Goal: Transaction & Acquisition: Purchase product/service

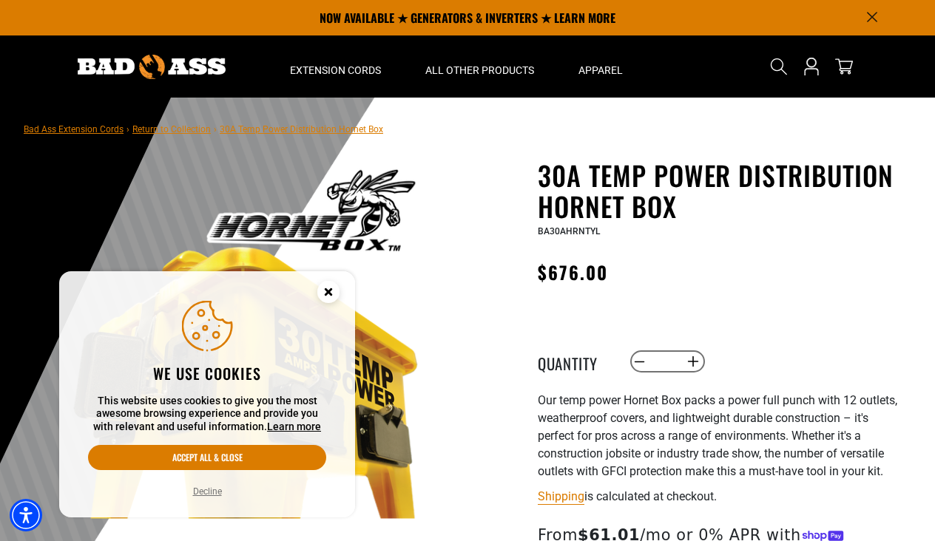
click at [326, 286] on circle "Cookie Consent" at bounding box center [328, 292] width 22 height 22
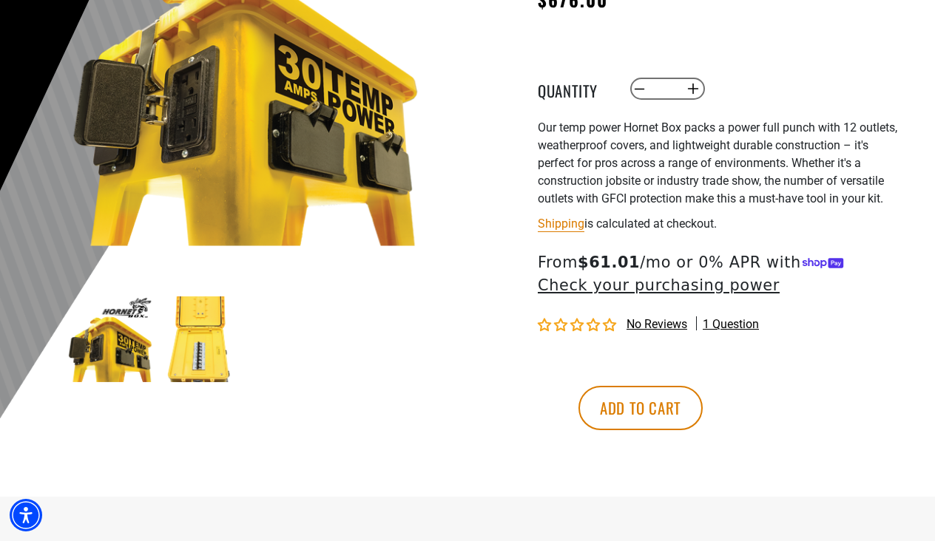
scroll to position [273, 0]
click at [209, 342] on img at bounding box center [200, 340] width 86 height 86
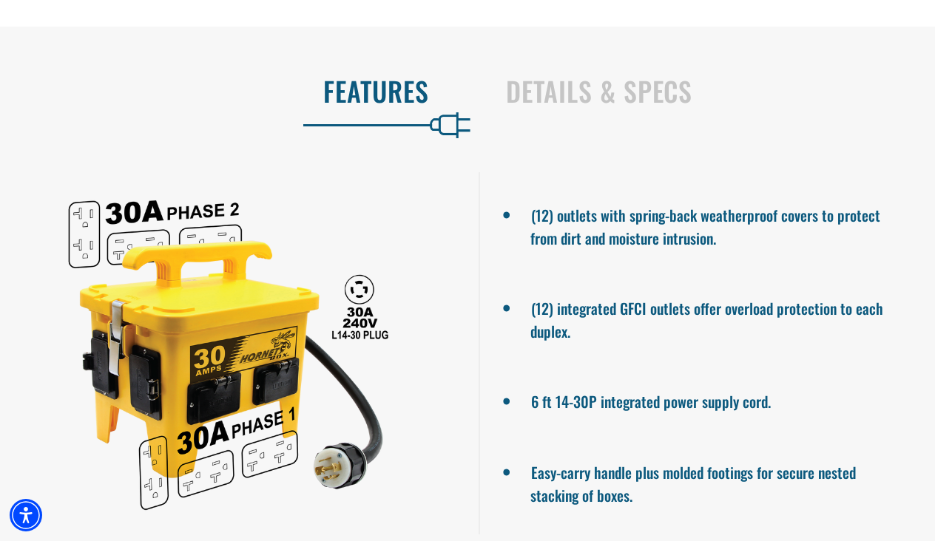
scroll to position [791, 0]
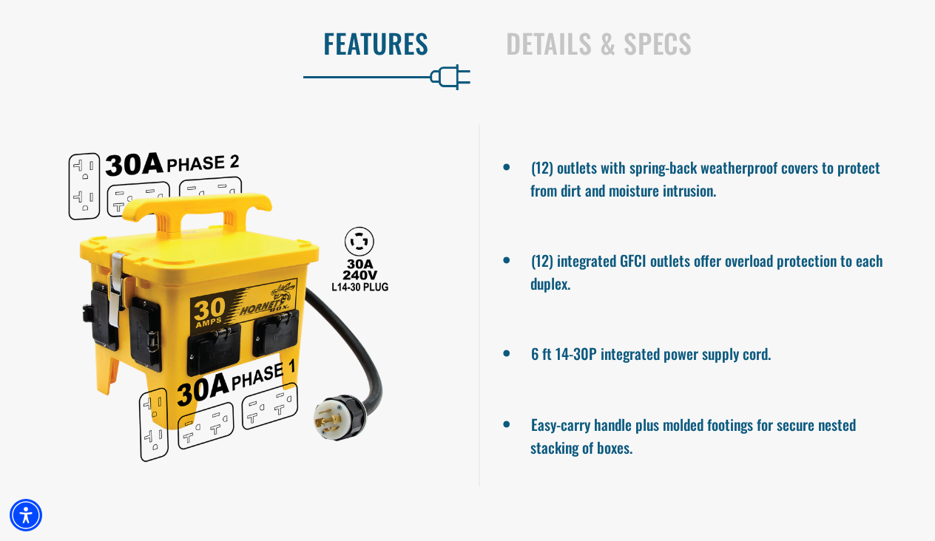
click at [267, 280] on div at bounding box center [228, 305] width 456 height 362
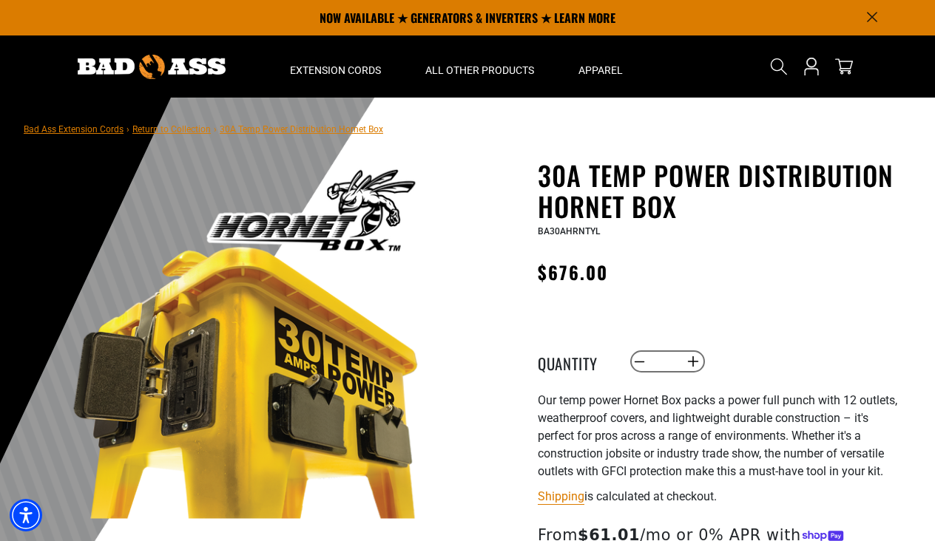
click at [196, 129] on link "Return to Collection" at bounding box center [171, 129] width 78 height 10
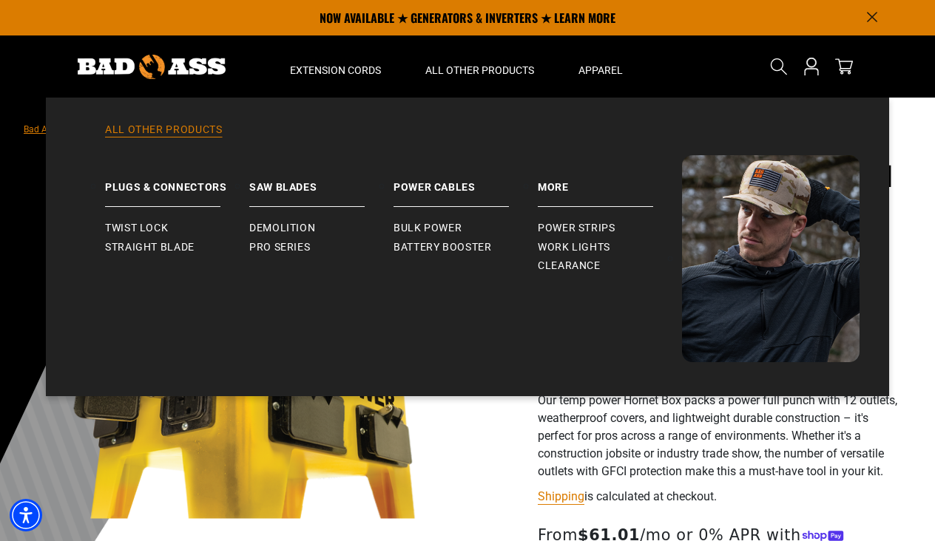
click at [175, 127] on link "All Other Products" at bounding box center [467, 139] width 784 height 33
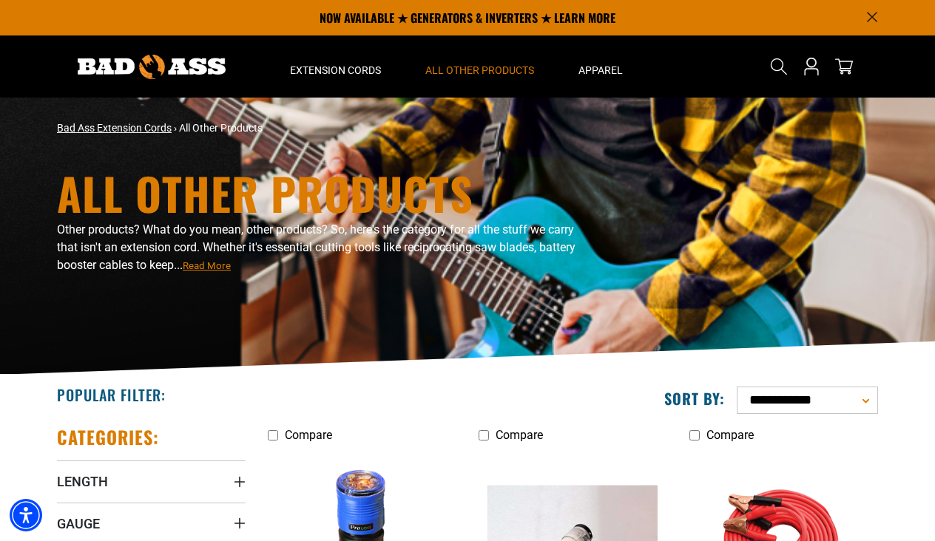
click at [141, 130] on link "Bad Ass Extension Cords" at bounding box center [114, 128] width 115 height 12
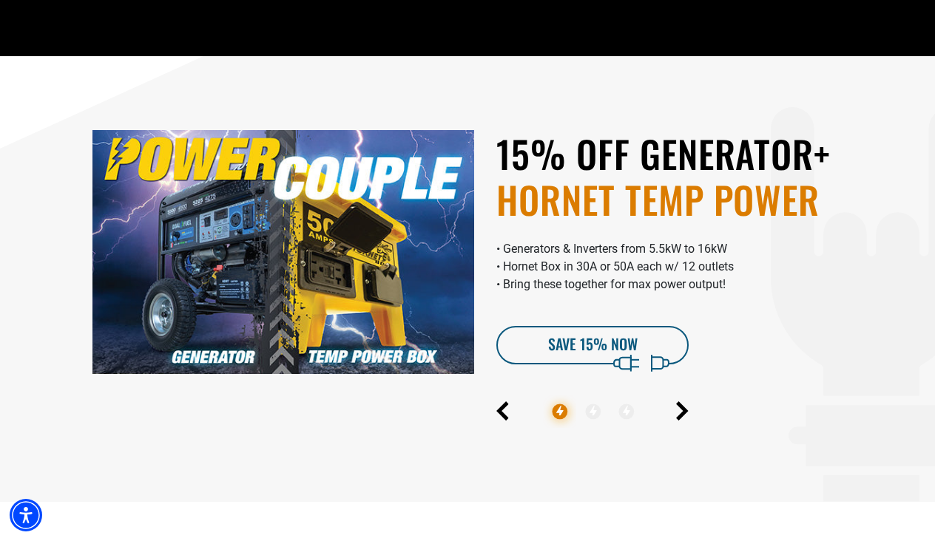
scroll to position [437, 0]
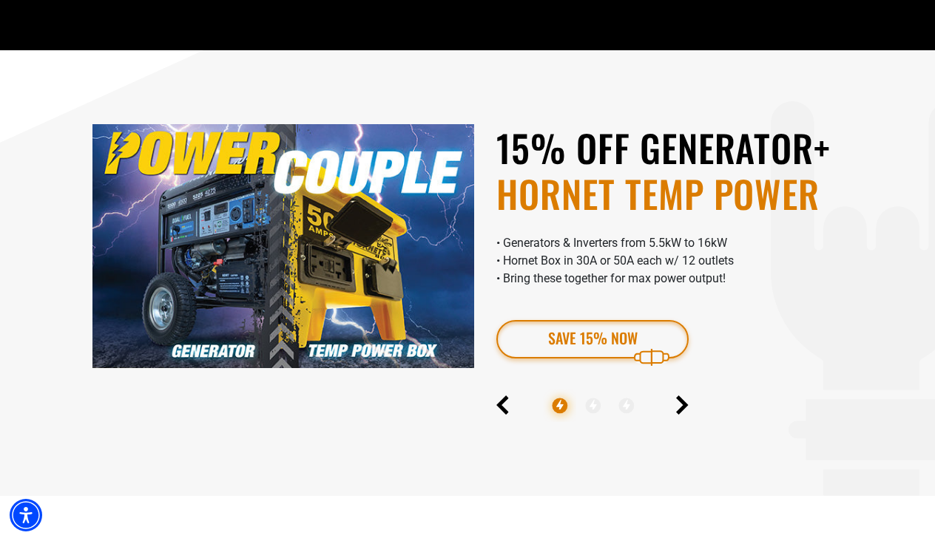
click at [568, 334] on link "SAVE 15% Now" at bounding box center [592, 339] width 192 height 38
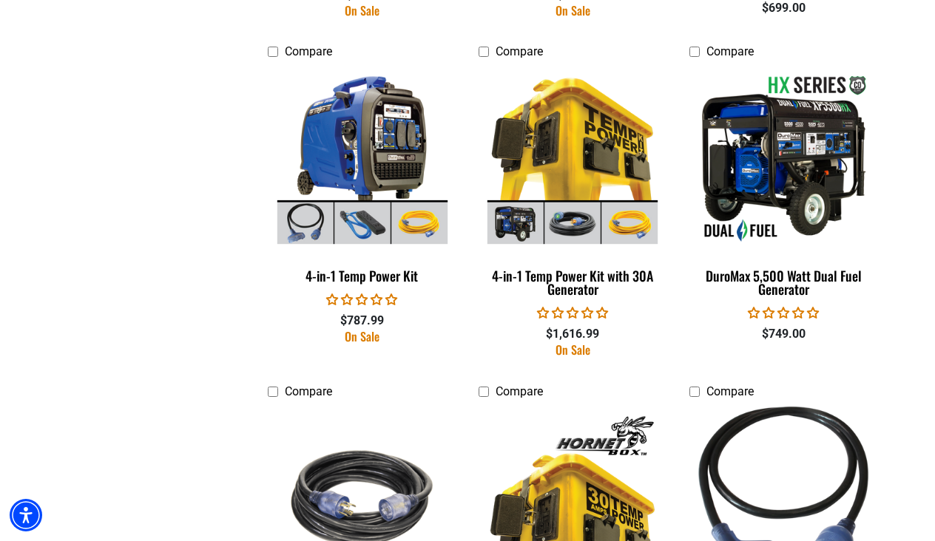
scroll to position [1155, 0]
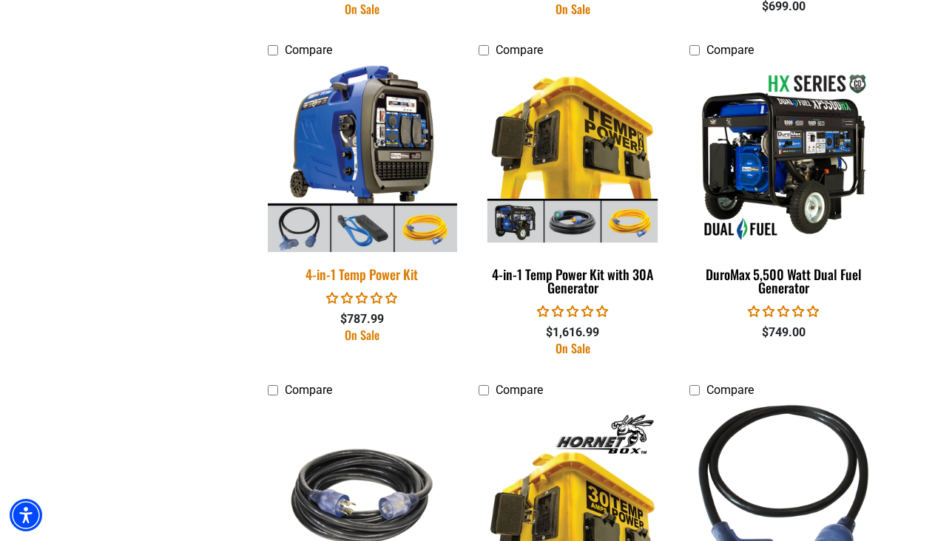
click at [415, 160] on img at bounding box center [362, 157] width 207 height 189
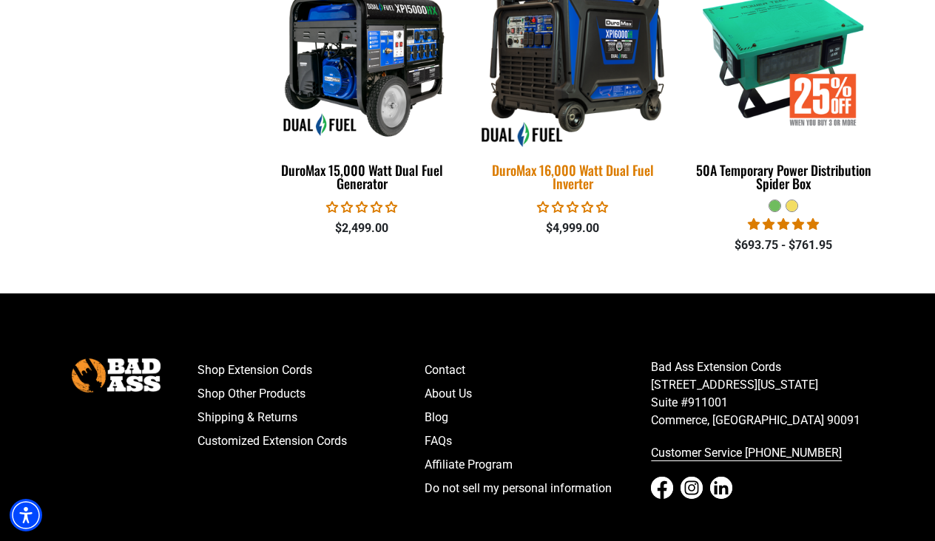
scroll to position [3364, 0]
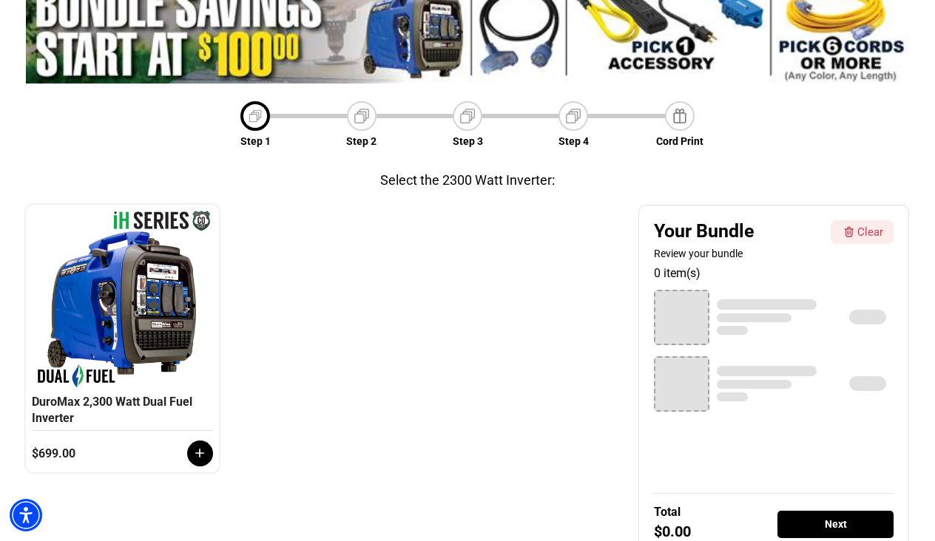
scroll to position [146, 0]
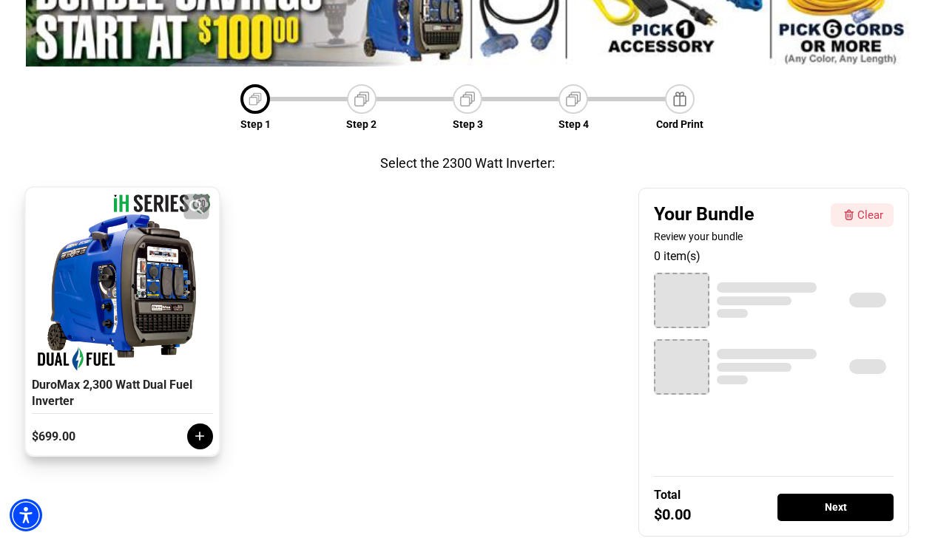
click at [182, 288] on div at bounding box center [122, 282] width 174 height 177
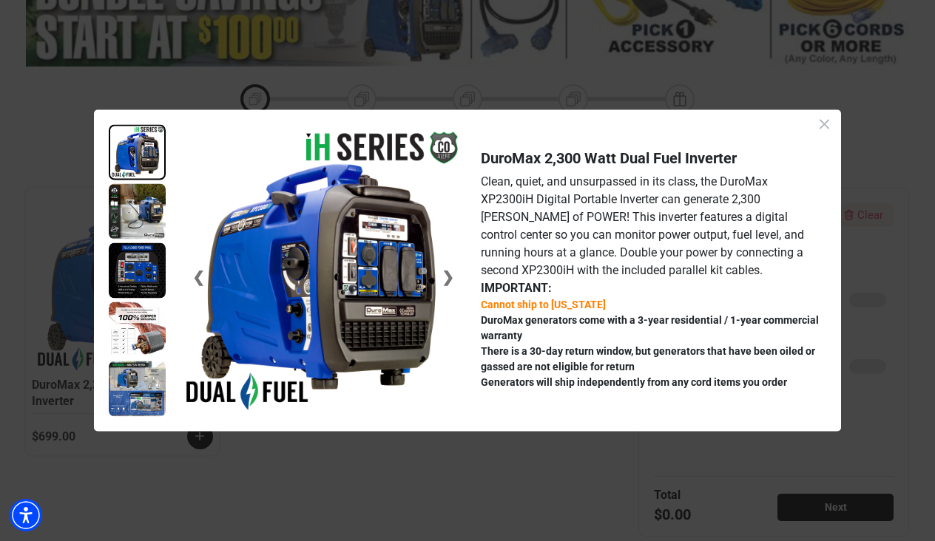
click at [125, 213] on img at bounding box center [137, 210] width 57 height 55
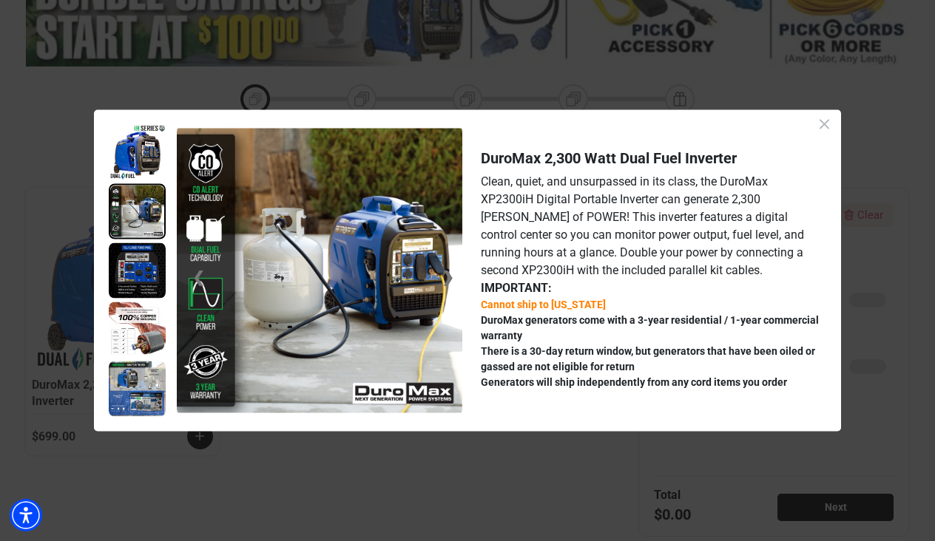
click at [119, 286] on img at bounding box center [137, 270] width 57 height 55
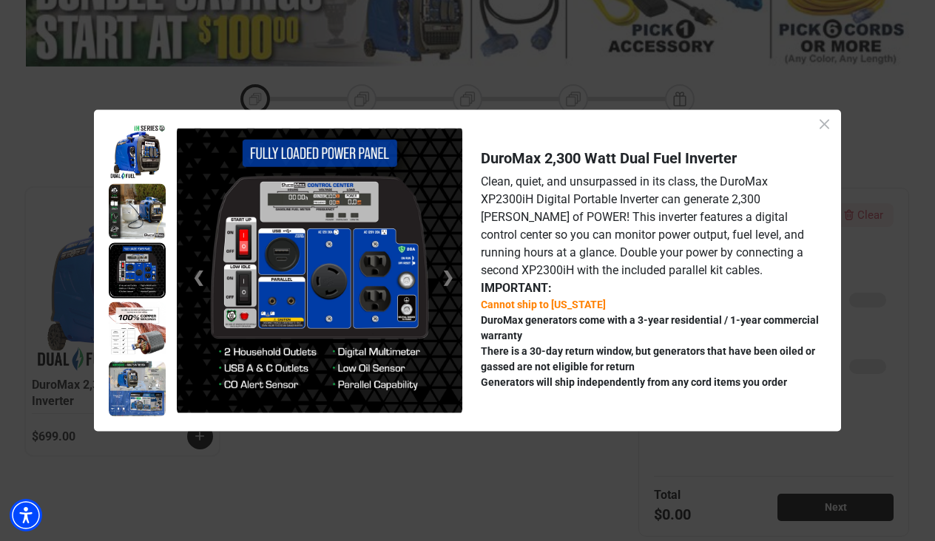
click at [131, 389] on img at bounding box center [137, 388] width 57 height 55
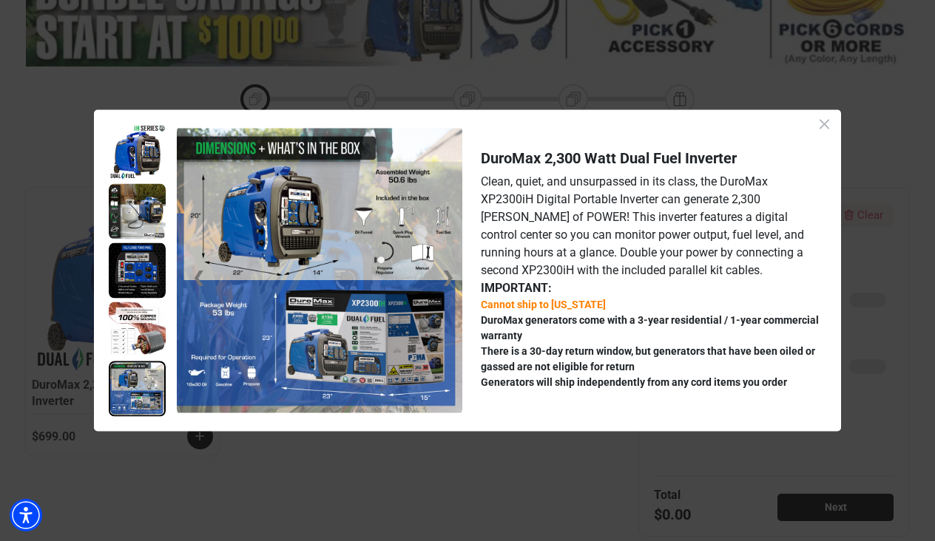
click at [145, 278] on img at bounding box center [137, 270] width 57 height 55
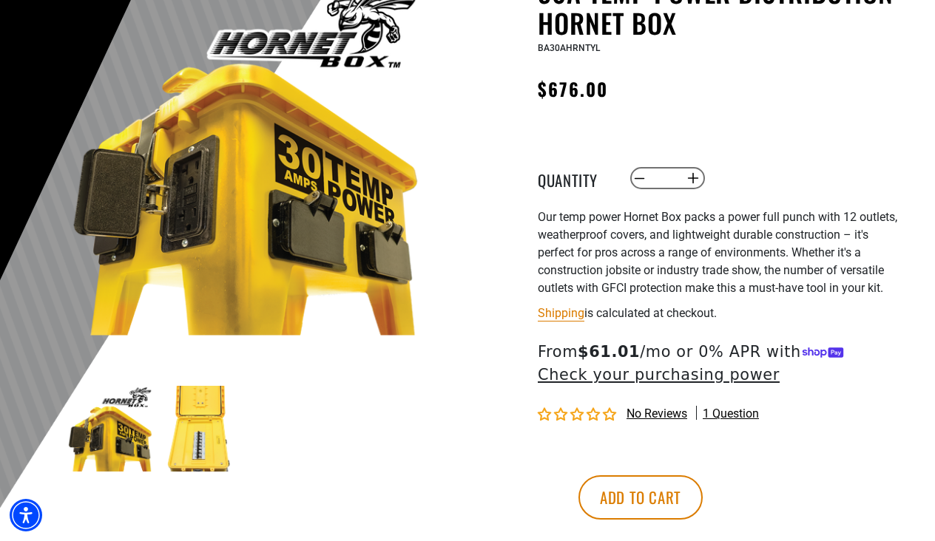
scroll to position [194, 0]
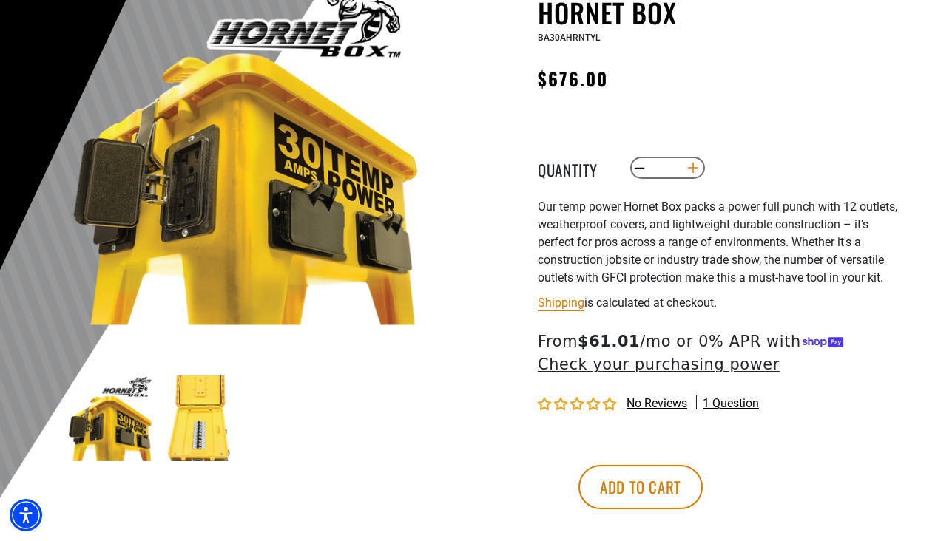
click at [699, 166] on button "Increase quantity for 30A Temp Power Distribution Hornet Box" at bounding box center [693, 167] width 23 height 25
type input "*"
click at [703, 483] on button "Add to cart" at bounding box center [640, 487] width 124 height 44
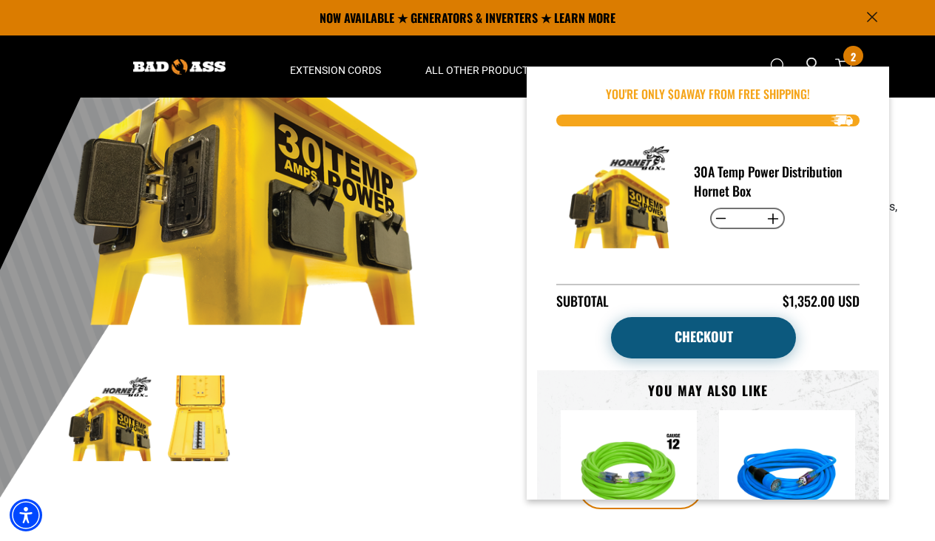
click at [706, 331] on link "Checkout" at bounding box center [703, 337] width 185 height 41
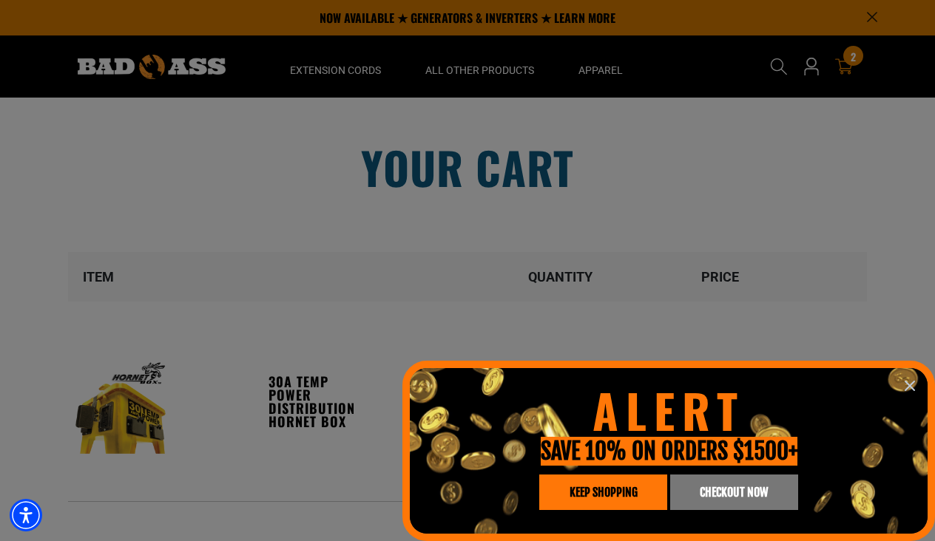
click at [912, 389] on icon "information" at bounding box center [909, 386] width 9 height 9
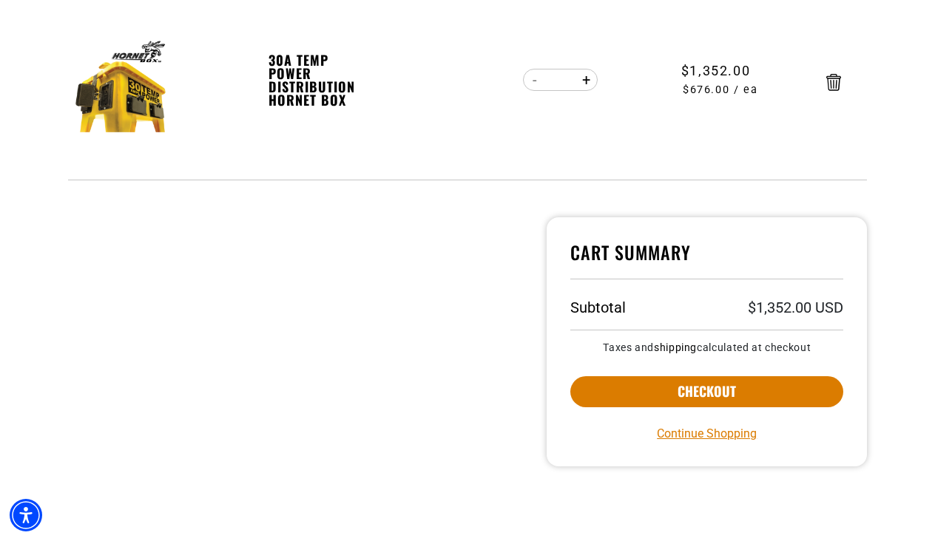
scroll to position [334, 0]
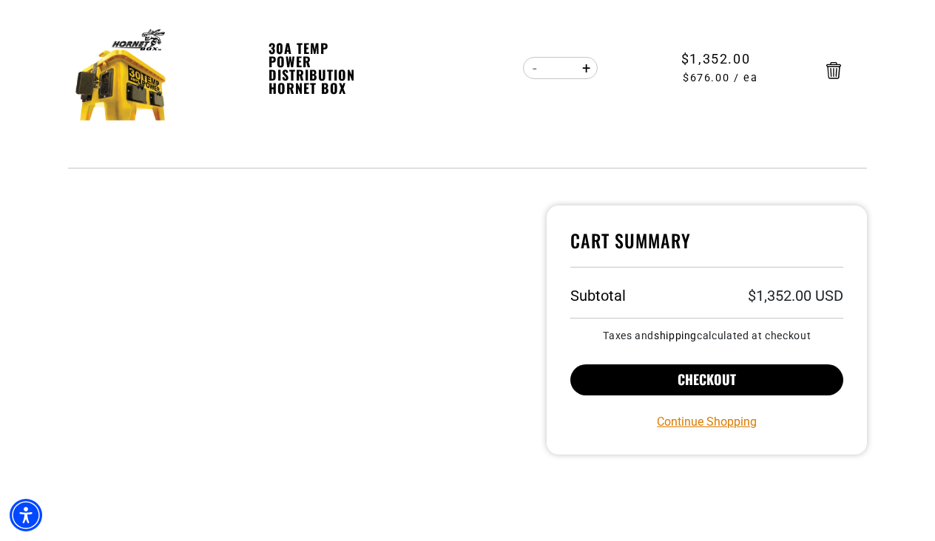
click at [667, 387] on button "Checkout" at bounding box center [706, 380] width 273 height 31
